Goal: Transaction & Acquisition: Subscribe to service/newsletter

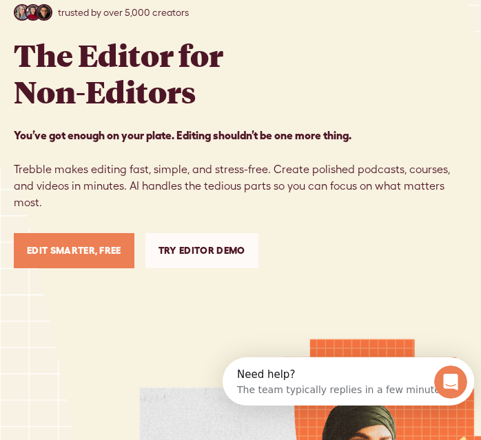
scroll to position [121, 0]
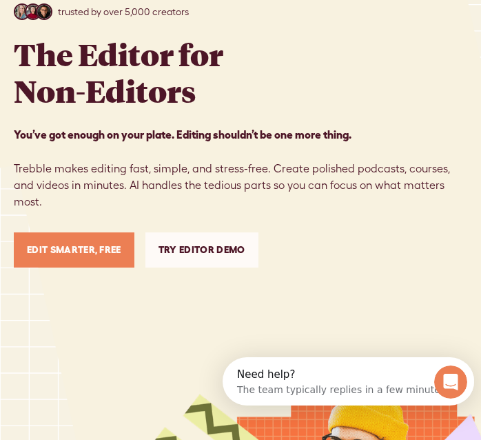
click at [85, 238] on link "Edit Smarter, Free" at bounding box center [74, 249] width 121 height 35
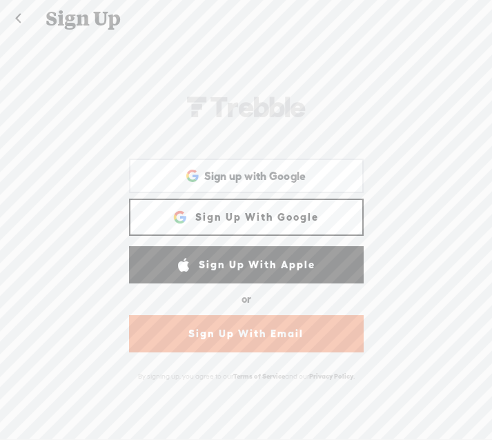
click at [220, 210] on link "Sign Up With Google" at bounding box center [246, 217] width 235 height 37
click at [232, 217] on link "Sign Up With Google" at bounding box center [246, 217] width 235 height 37
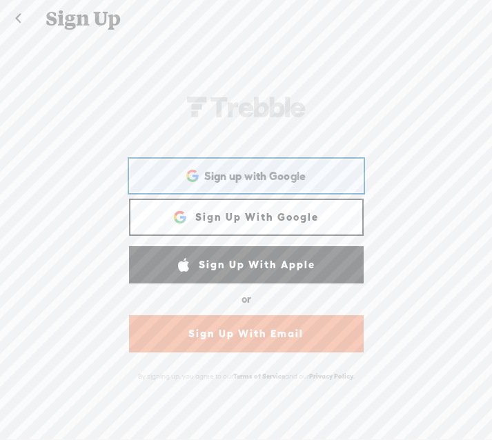
click at [234, 167] on div "Sign up with Google Sign up with Google. Opens in new tab" at bounding box center [246, 176] width 215 height 32
drag, startPoint x: 225, startPoint y: 164, endPoint x: -65, endPoint y: -54, distance: 362.6
click at [0, 0] on html "Hold on tight . . . Login or Login with Facebook Sign in with Google Sign in wi…" at bounding box center [246, 219] width 492 height 439
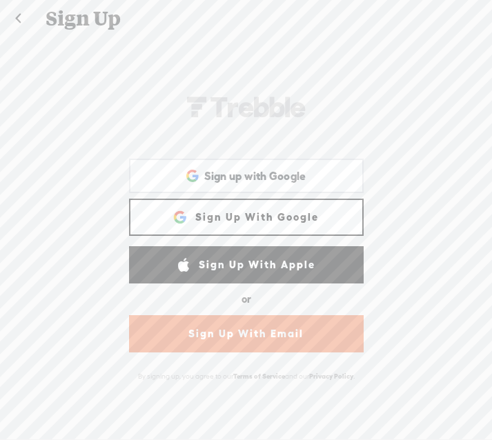
click at [421, 66] on div "WEBB-58D2-V8V Sign Up With Facebook Sign up with Google Sign up with Google. Op…" at bounding box center [246, 237] width 492 height 401
